Goal: Transaction & Acquisition: Subscribe to service/newsletter

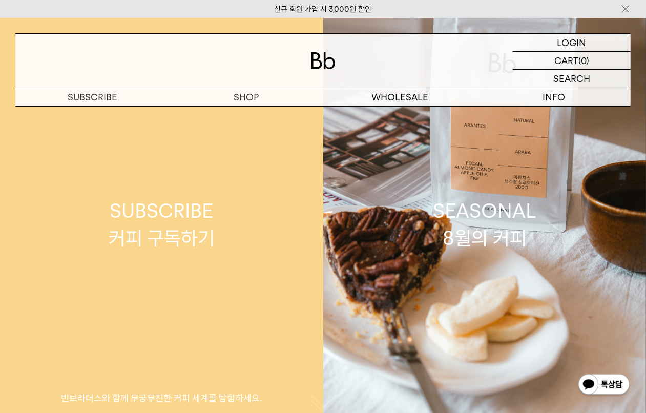
click at [234, 205] on link "SUBSCRIBE 커피 구독하기 빈브라더스와 함께 무궁무진한 커피 세계를 탐험하세요." at bounding box center [161, 224] width 323 height 413
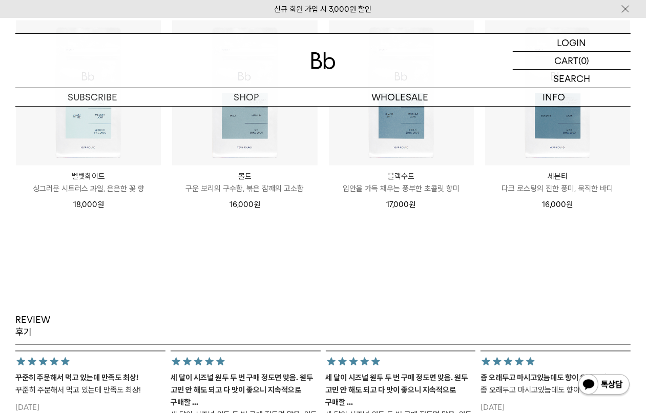
scroll to position [1153, 0]
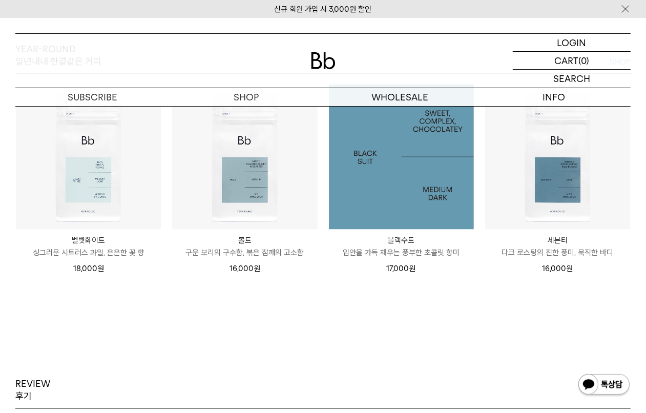
click at [430, 182] on img at bounding box center [401, 157] width 145 height 145
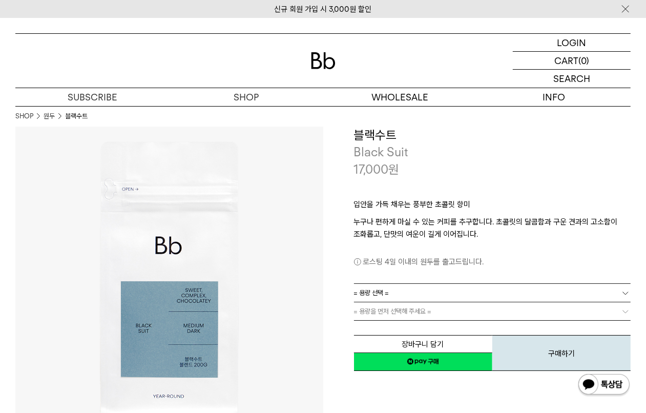
scroll to position [64, 0]
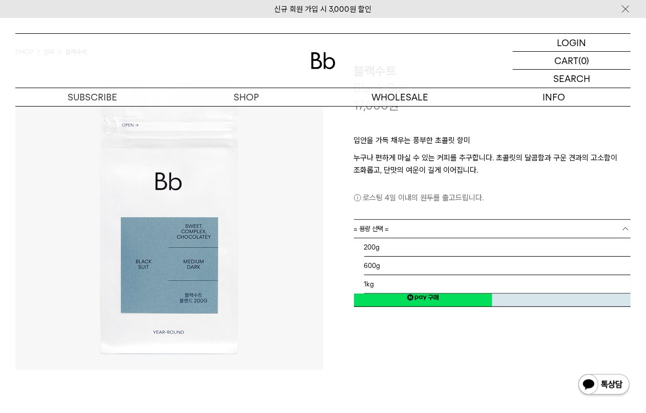
click at [426, 231] on link "= 용량 선택 =" at bounding box center [492, 229] width 277 height 18
click at [405, 282] on li "1kg" at bounding box center [497, 284] width 267 height 18
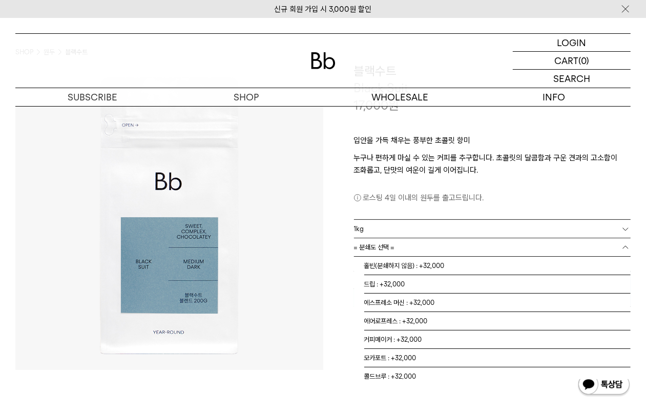
click at [425, 252] on link "= 분쇄도 선택 =" at bounding box center [492, 247] width 277 height 18
click at [412, 285] on li "드립 : +32,000" at bounding box center [497, 284] width 267 height 18
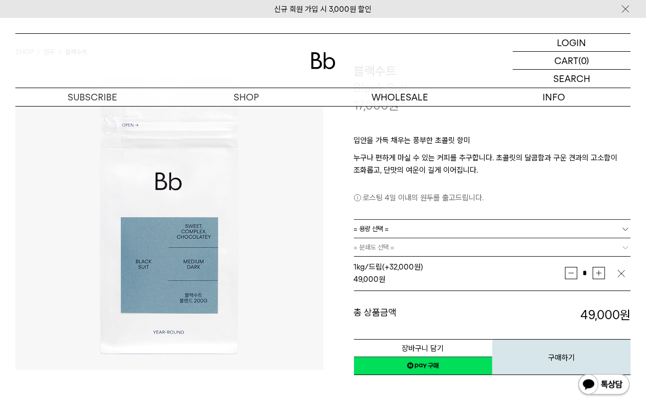
click at [387, 249] on span "= 분쇄도 선택 =" at bounding box center [374, 247] width 41 height 18
click at [620, 272] on img "button" at bounding box center [621, 273] width 10 height 10
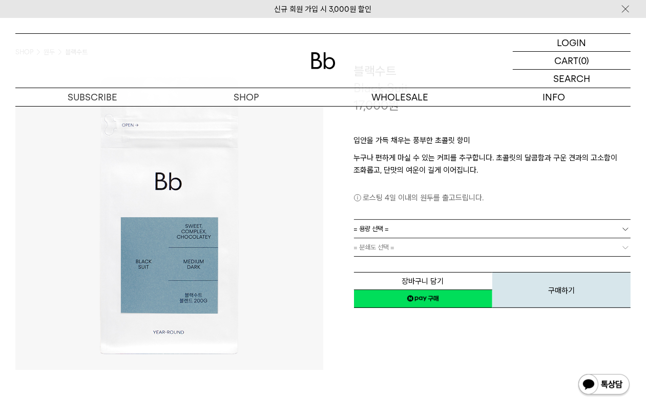
click at [623, 249] on b at bounding box center [625, 247] width 10 height 10
click at [624, 247] on b at bounding box center [625, 247] width 10 height 10
click at [464, 249] on link "= 분쇄도 선택 =" at bounding box center [492, 247] width 277 height 18
click at [378, 249] on span "= 분쇄도 선택 =" at bounding box center [374, 247] width 41 height 18
drag, startPoint x: 378, startPoint y: 247, endPoint x: 424, endPoint y: 257, distance: 47.1
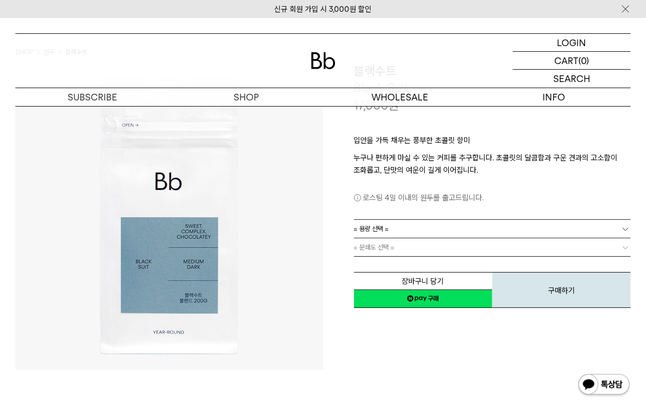
click at [379, 246] on span "= 분쇄도 선택 =" at bounding box center [374, 247] width 41 height 18
click at [624, 245] on b at bounding box center [625, 247] width 10 height 10
click at [626, 229] on b at bounding box center [625, 229] width 10 height 10
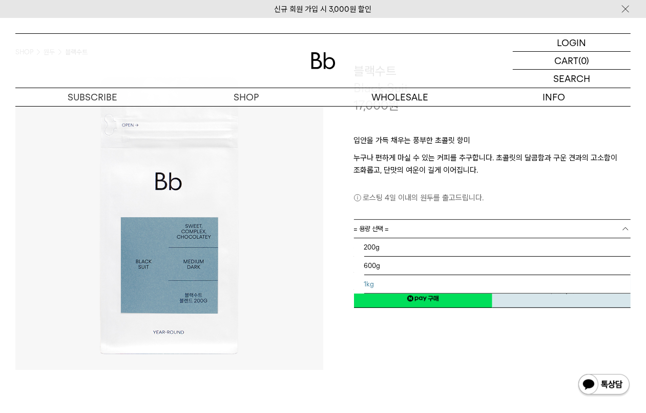
click at [405, 282] on li "1kg" at bounding box center [497, 284] width 267 height 18
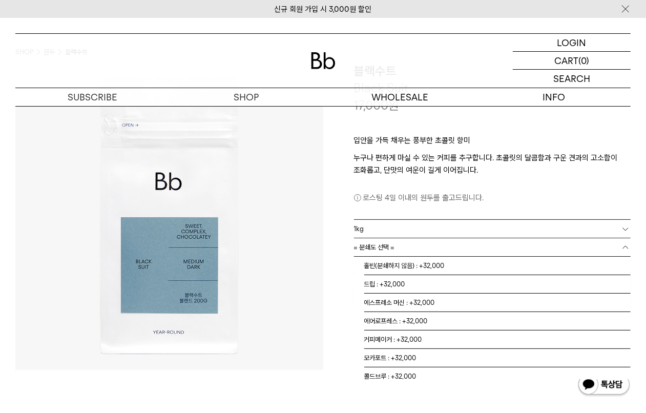
click at [625, 244] on b at bounding box center [625, 247] width 10 height 10
click at [442, 263] on li "홀빈(분쇄하지 않음) : +32,000" at bounding box center [497, 266] width 267 height 18
